Goal: Information Seeking & Learning: Learn about a topic

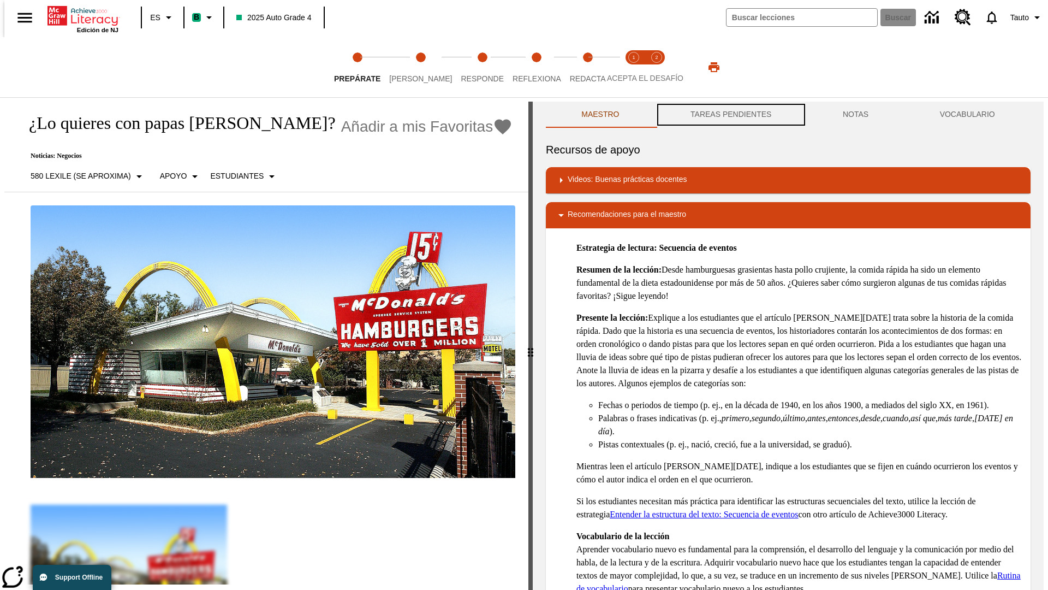
click at [730, 115] on button "TAREAS PENDIENTES" at bounding box center [731, 115] width 152 height 26
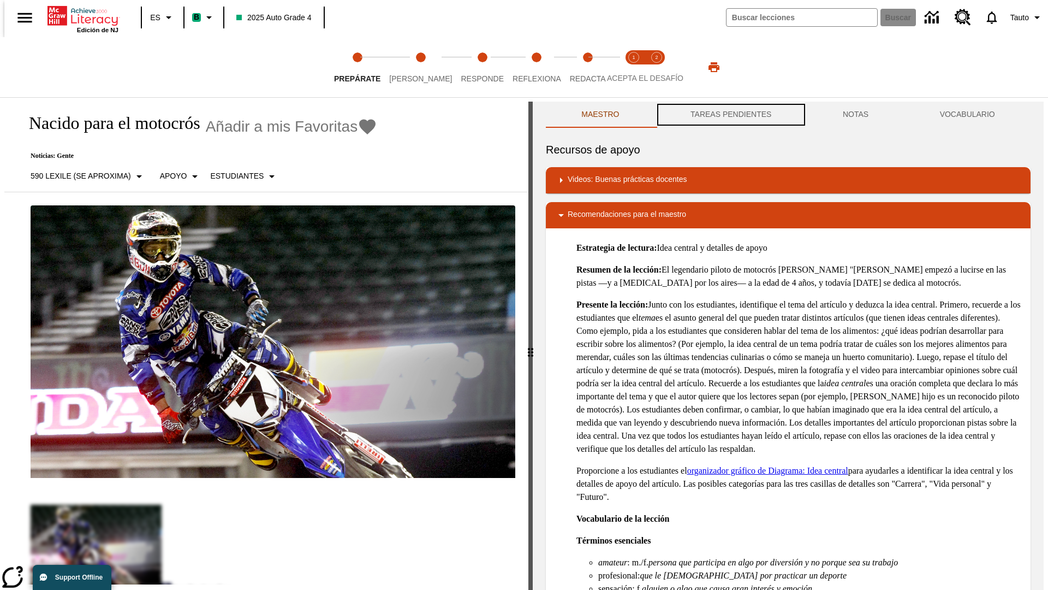
click at [730, 115] on button "TAREAS PENDIENTES" at bounding box center [731, 115] width 152 height 26
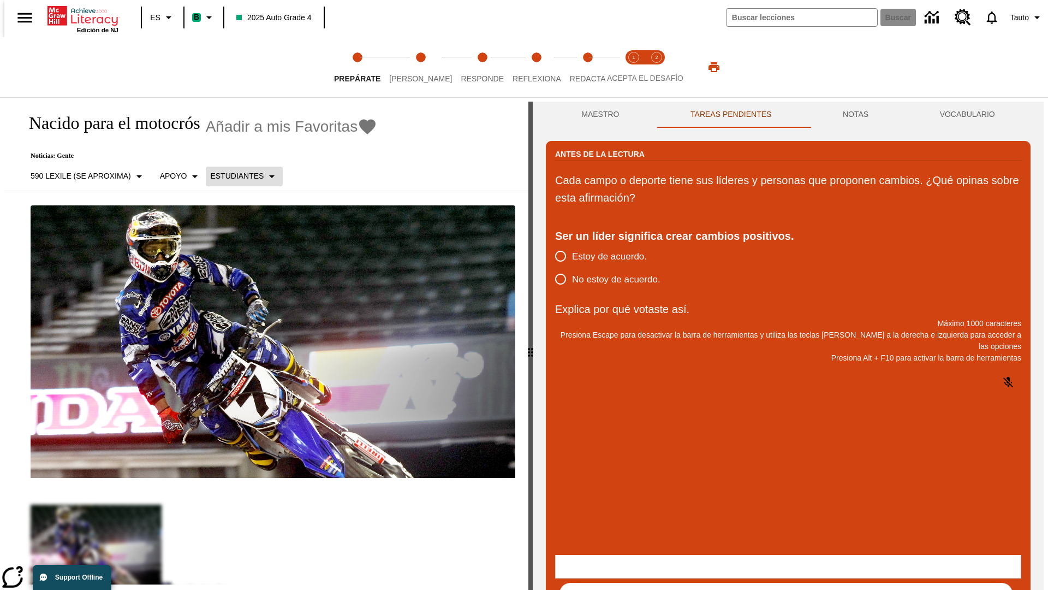
click at [238, 176] on p "Estudiantes" at bounding box center [237, 175] width 54 height 11
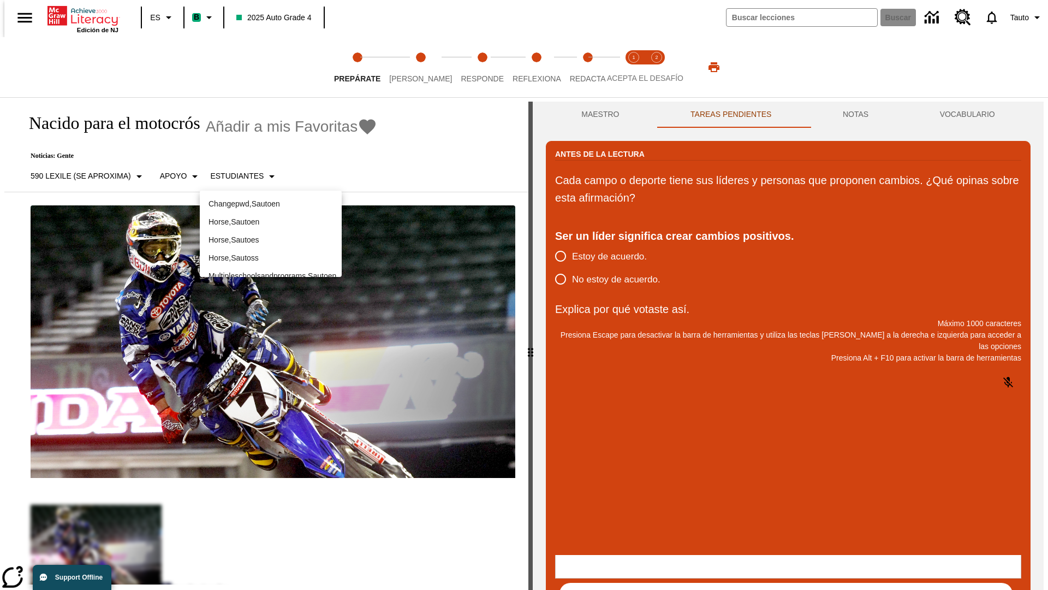
click at [271, 240] on p "Horse , Sautoes" at bounding box center [271, 239] width 125 height 11
